Goal: Task Accomplishment & Management: Manage account settings

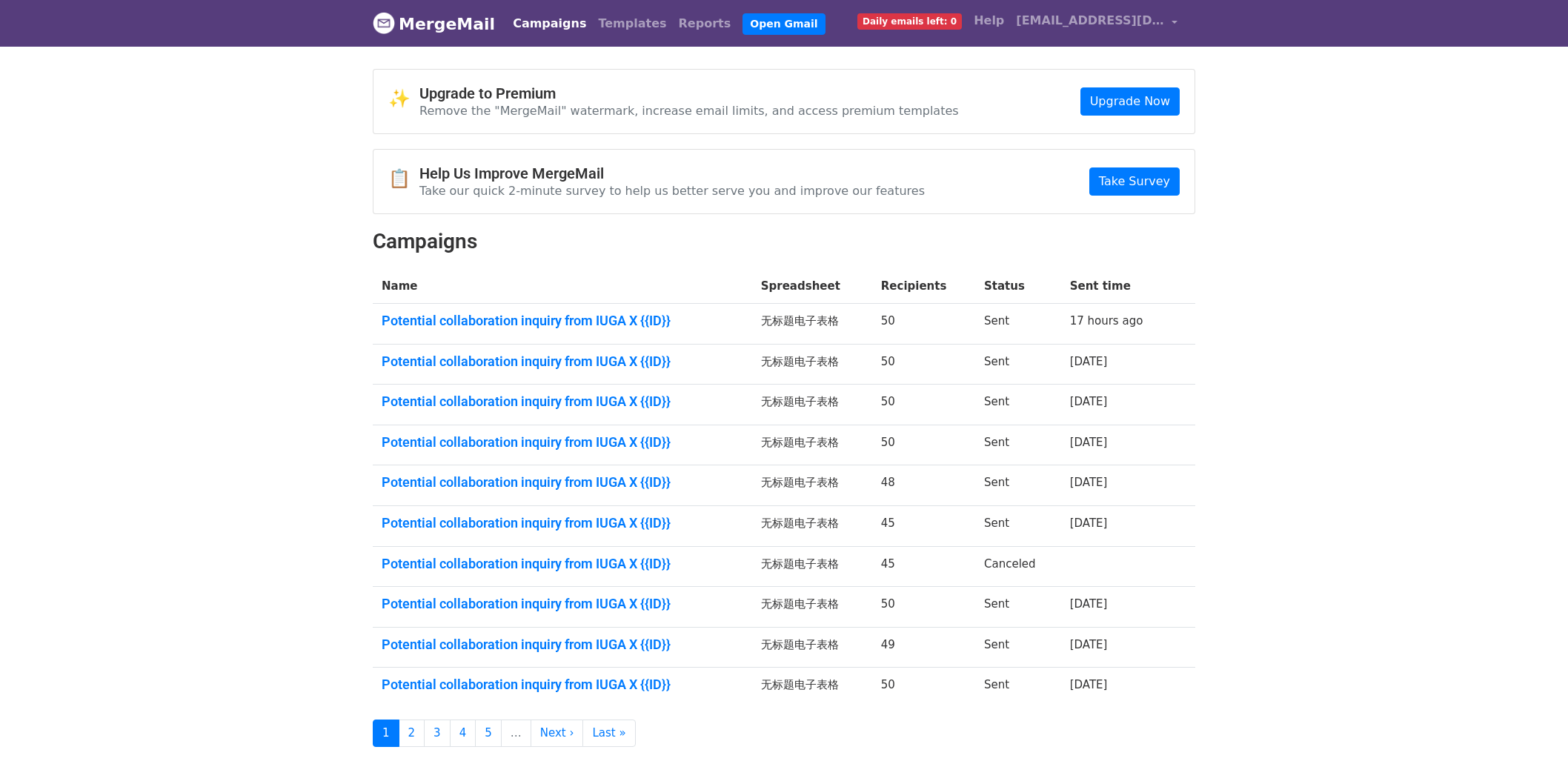
click at [630, 322] on link "Potential collaboration inquiry from IUGA X {{ID}}" at bounding box center [562, 320] width 362 height 16
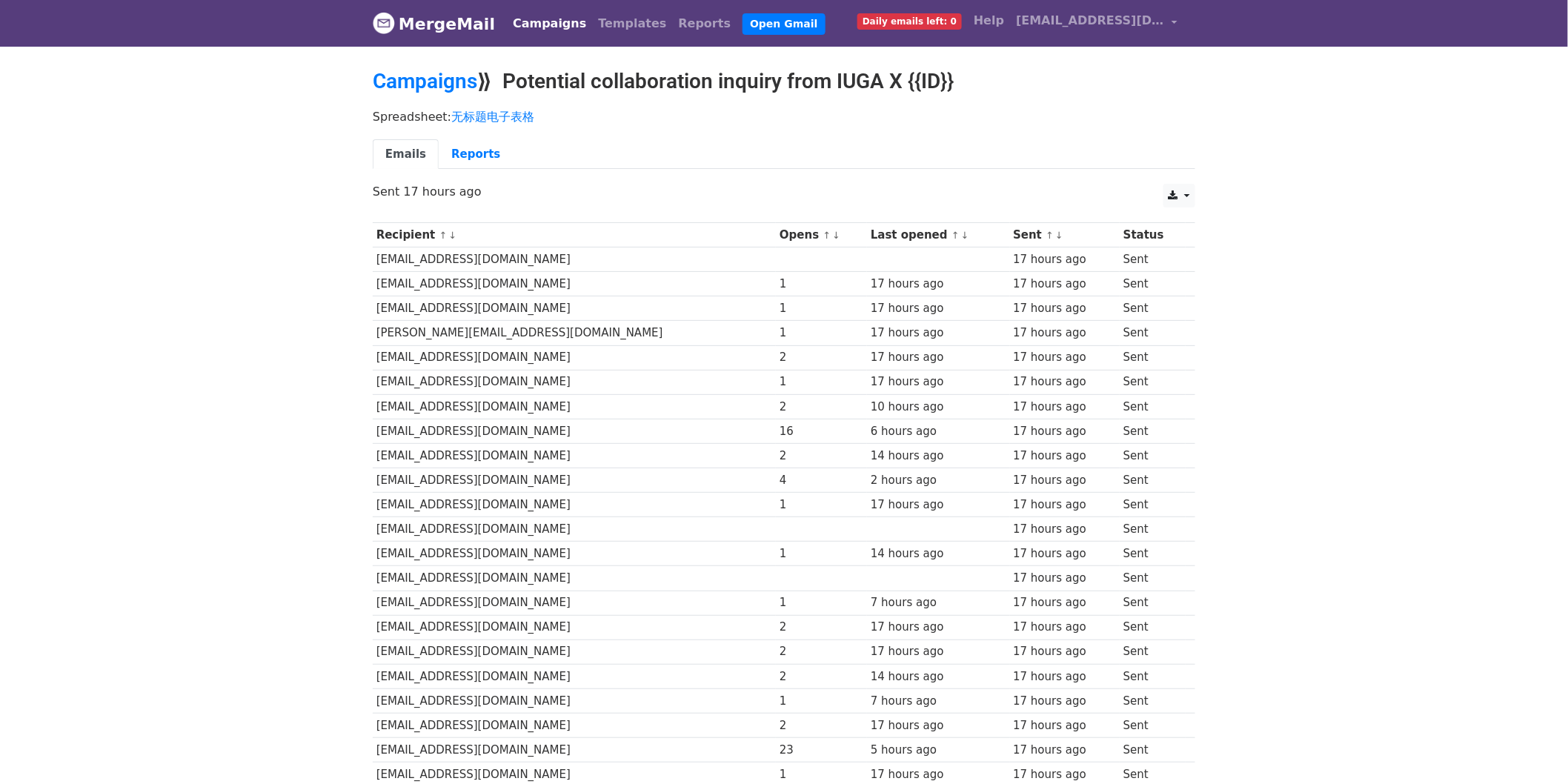
click at [1396, 453] on body "MergeMail Campaigns Templates Reports Open Gmail Daily emails left: 0 Help crea…" at bounding box center [784, 772] width 1568 height 1545
click at [1469, 407] on body "MergeMail Campaigns Templates Reports Open Gmail Daily emails left: 0 Help crea…" at bounding box center [784, 772] width 1568 height 1545
